Goal: Navigation & Orientation: Go to known website

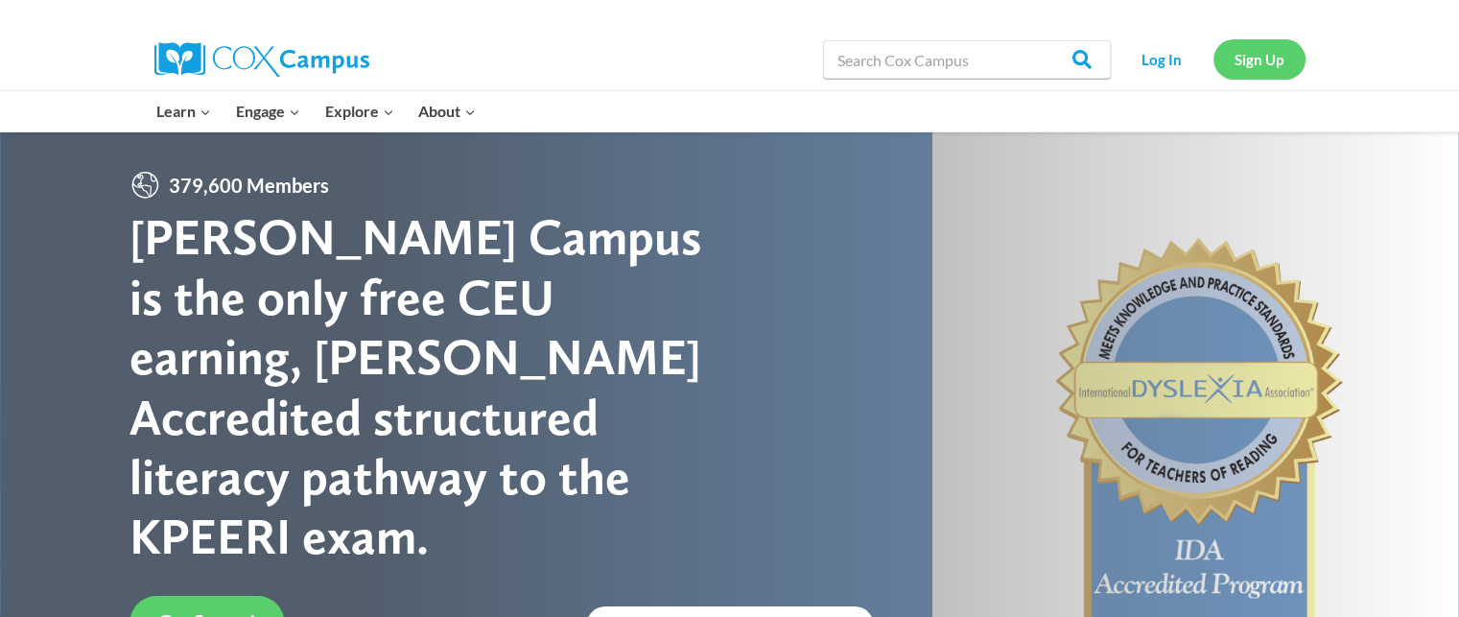
click at [1261, 68] on link "Sign Up" at bounding box center [1259, 58] width 92 height 39
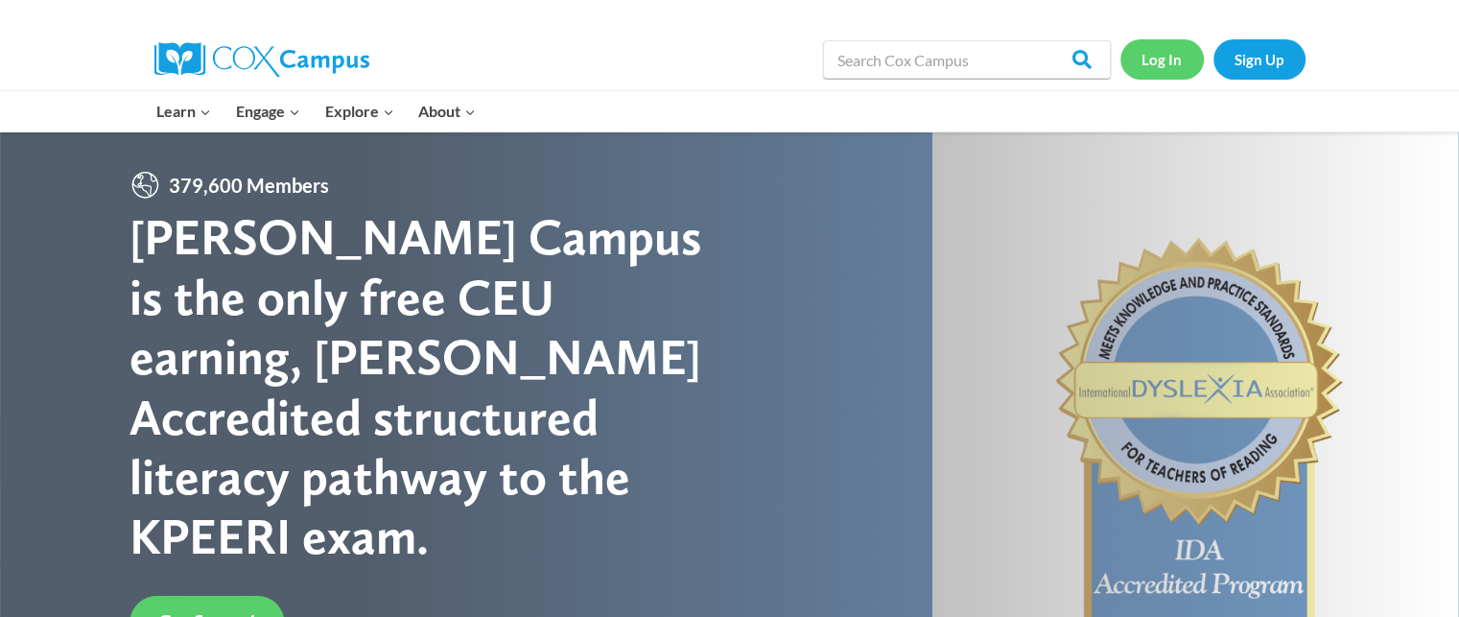
click at [1157, 60] on link "Log In" at bounding box center [1161, 58] width 83 height 39
